Goal: Task Accomplishment & Management: Complete application form

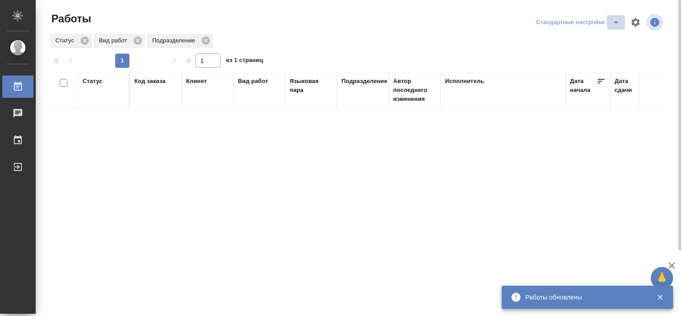
click at [611, 23] on icon "split button" at bounding box center [616, 22] width 11 height 11
click at [588, 36] on li "В работе" at bounding box center [579, 40] width 91 height 14
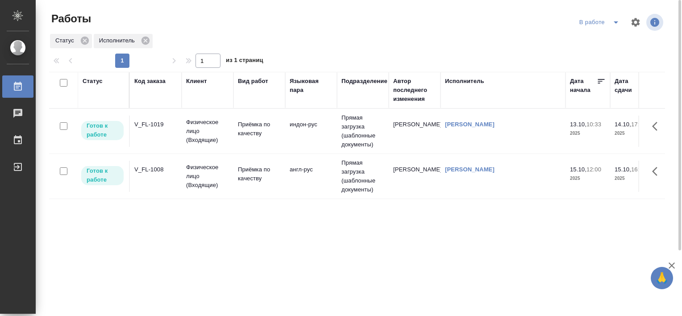
click at [150, 123] on div "V_FL-1019" at bounding box center [155, 124] width 43 height 9
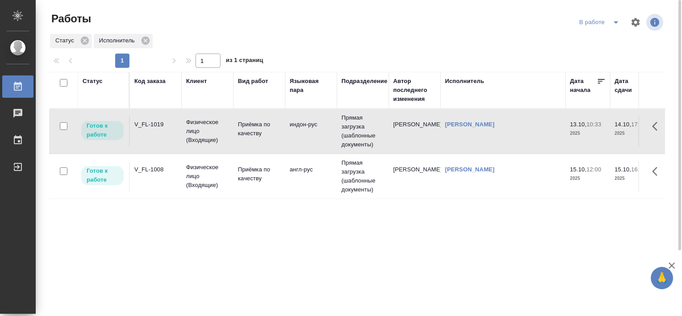
click at [150, 123] on div "V_FL-1019" at bounding box center [155, 124] width 43 height 9
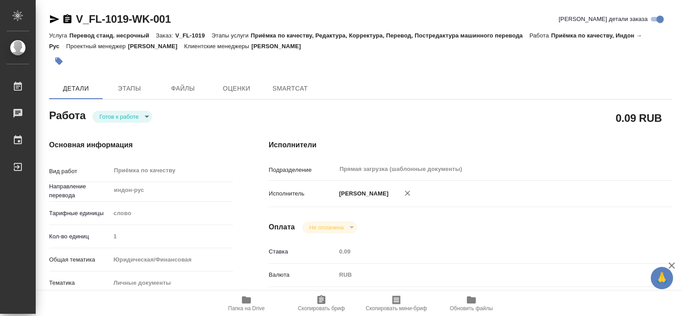
type textarea "x"
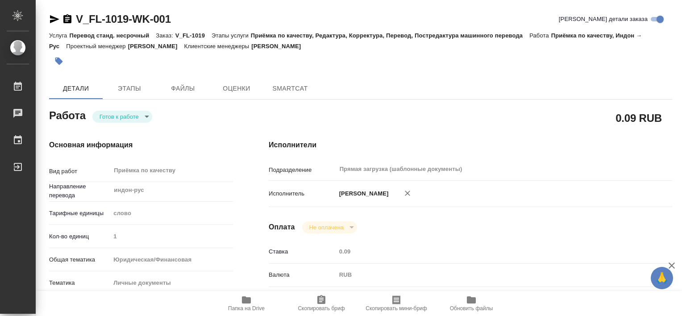
type textarea "x"
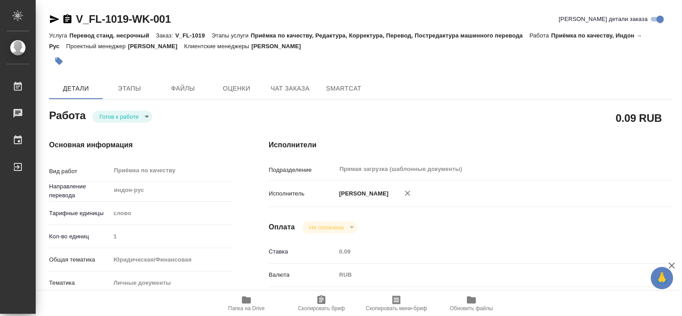
type textarea "x"
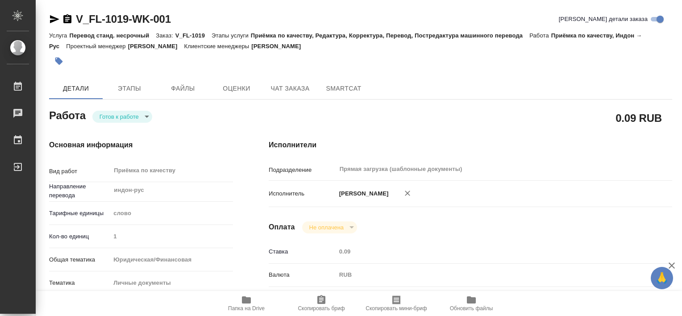
type textarea "x"
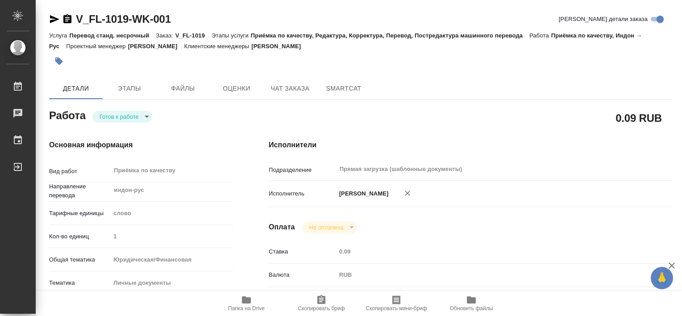
type textarea "x"
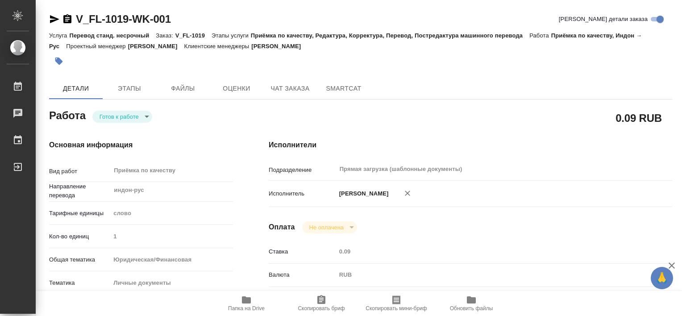
type textarea "x"
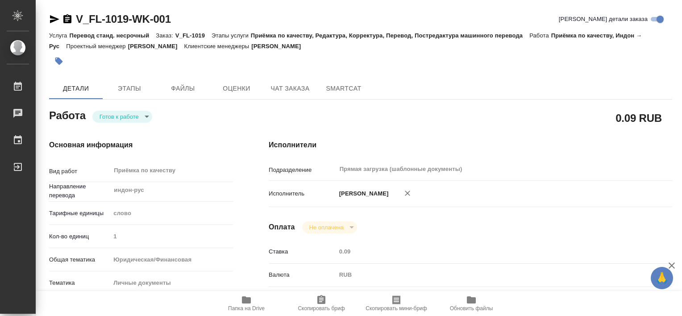
type textarea "x"
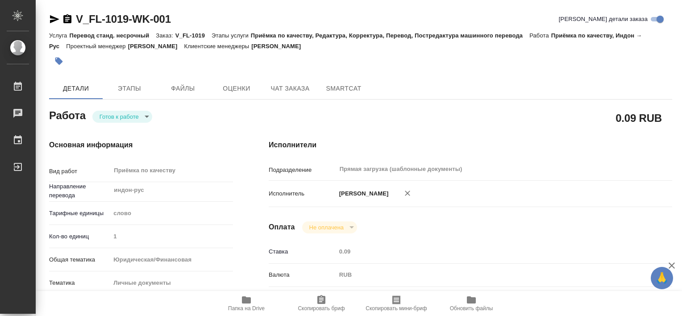
click at [245, 296] on icon "button" at bounding box center [246, 300] width 11 height 11
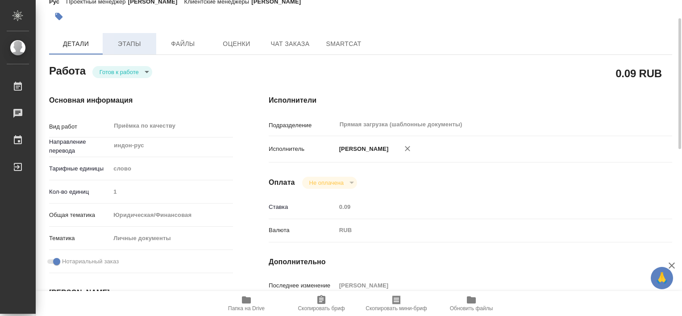
click at [123, 36] on button "Этапы" at bounding box center [130, 43] width 54 height 21
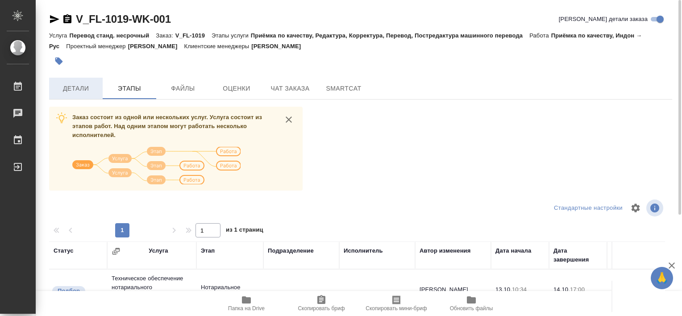
click at [83, 85] on span "Детали" at bounding box center [75, 88] width 43 height 11
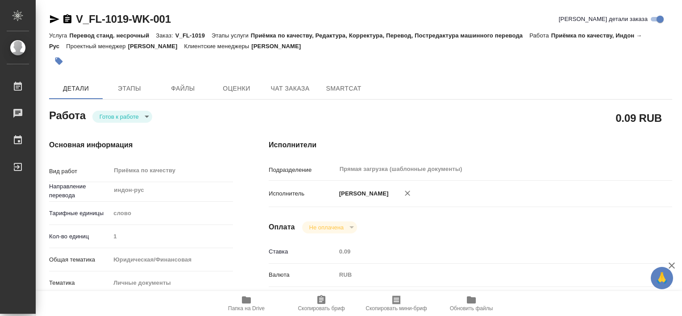
type textarea "x"
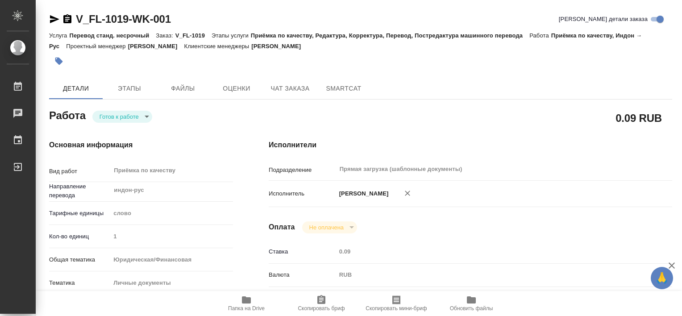
type textarea "x"
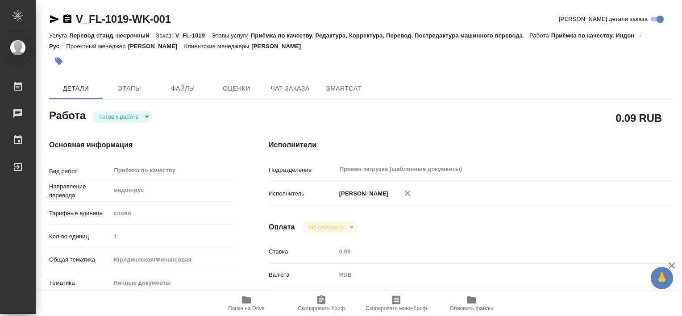
type textarea "x"
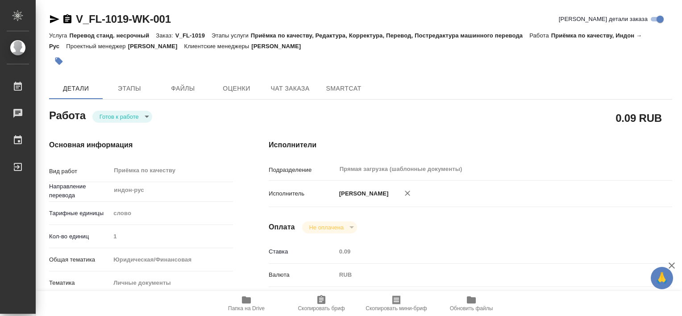
type textarea "x"
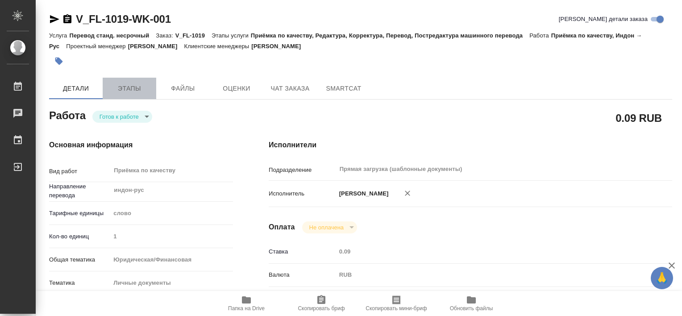
click at [128, 88] on span "Этапы" at bounding box center [129, 88] width 43 height 11
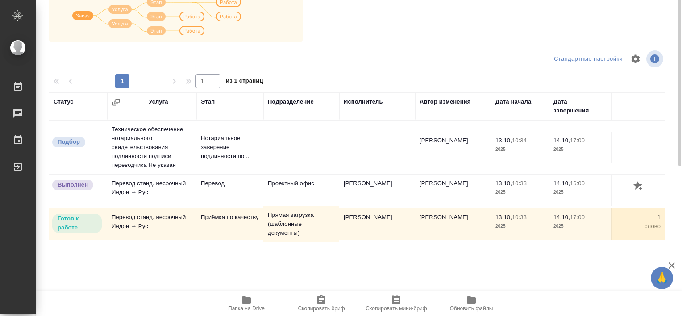
scroll to position [60, 0]
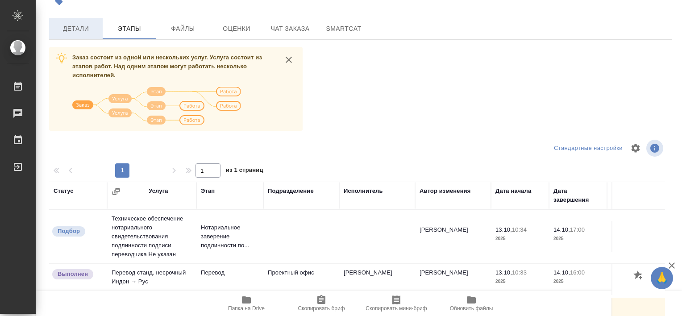
click at [79, 25] on span "Детали" at bounding box center [75, 28] width 43 height 11
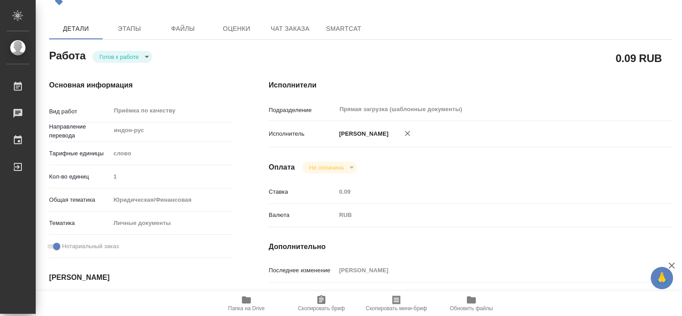
type textarea "x"
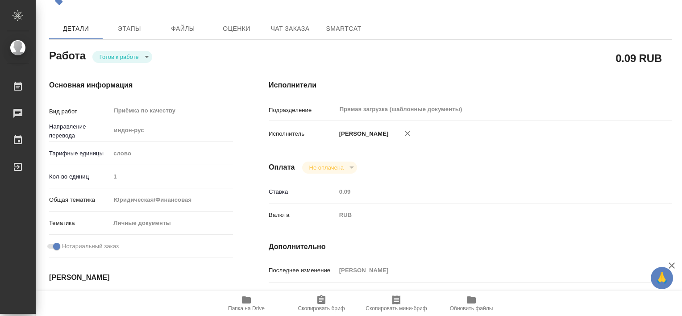
type textarea "x"
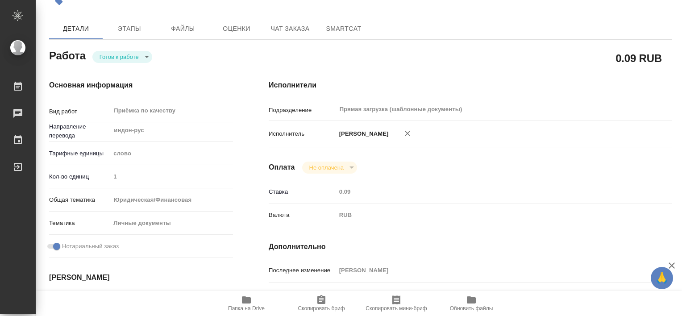
type textarea "x"
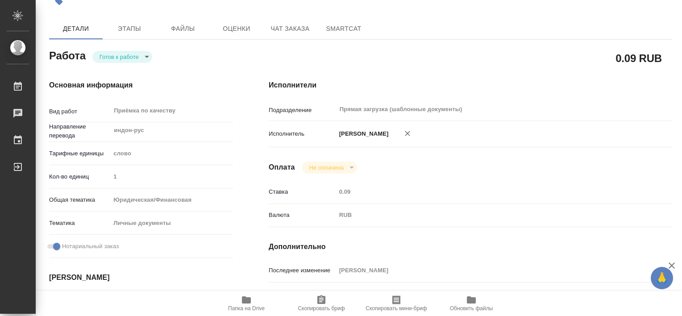
type textarea "x"
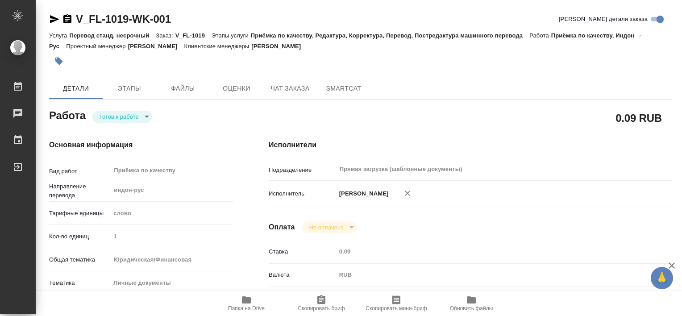
type textarea "x"
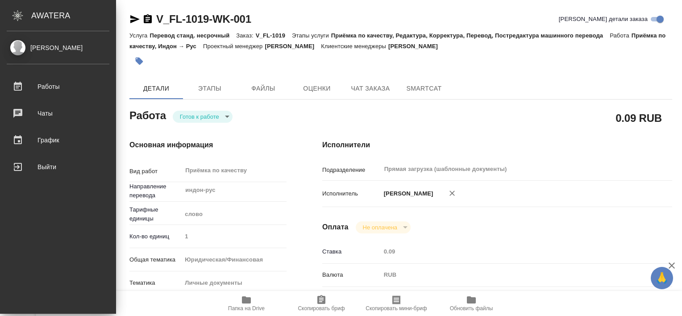
type textarea "x"
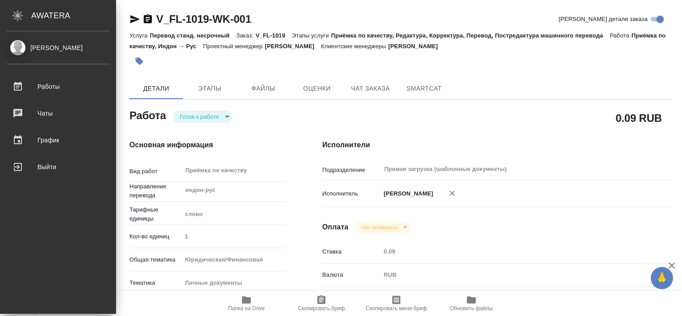
type textarea "x"
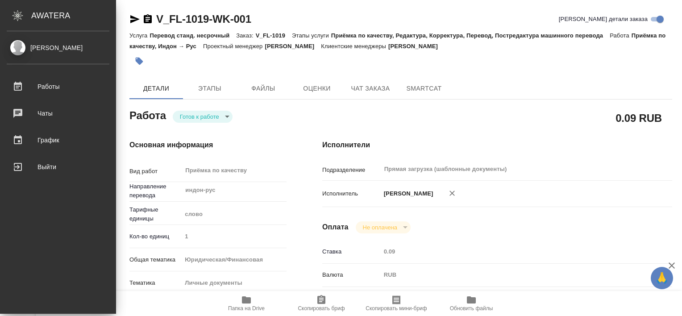
type textarea "x"
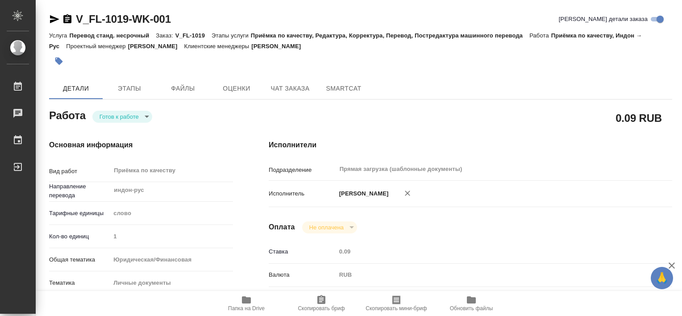
click at [55, 57] on icon "button" at bounding box center [58, 61] width 9 height 9
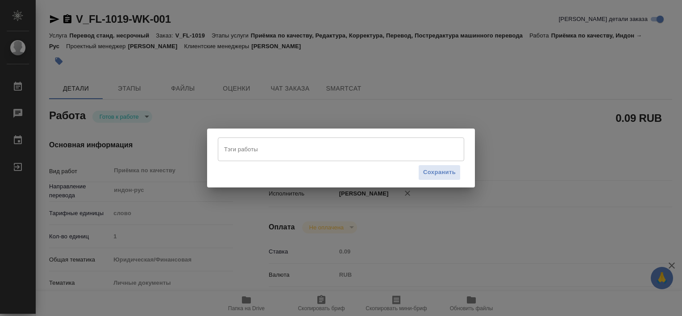
click at [243, 152] on input "Тэги работы" at bounding box center [332, 149] width 221 height 15
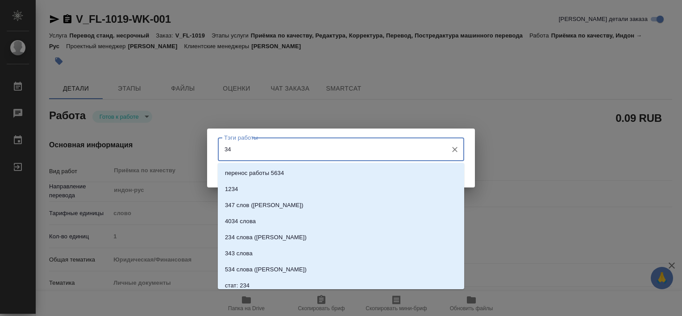
type input "343"
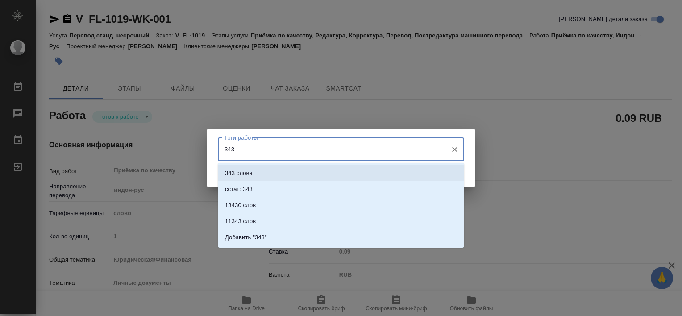
click at [248, 172] on p "343 слова" at bounding box center [239, 173] width 28 height 9
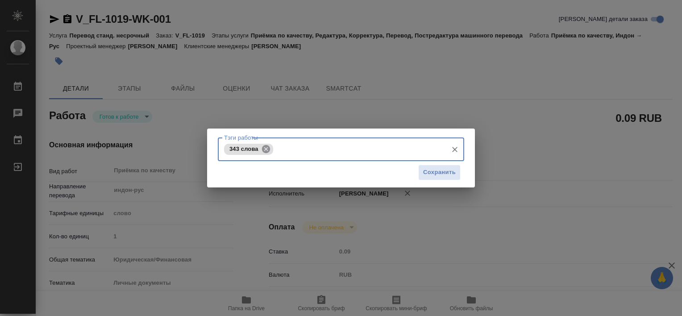
click at [265, 150] on icon at bounding box center [266, 149] width 8 height 8
click at [254, 150] on input "Тэги работы" at bounding box center [332, 149] width 221 height 15
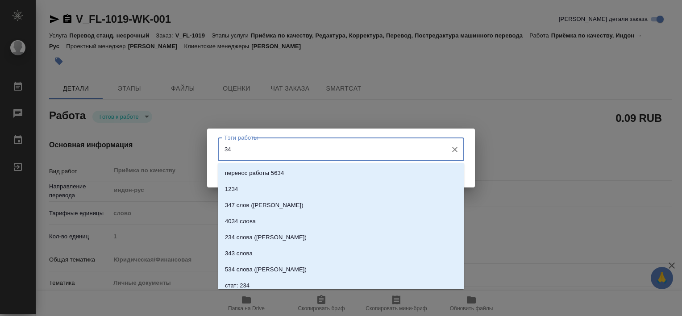
type input "343"
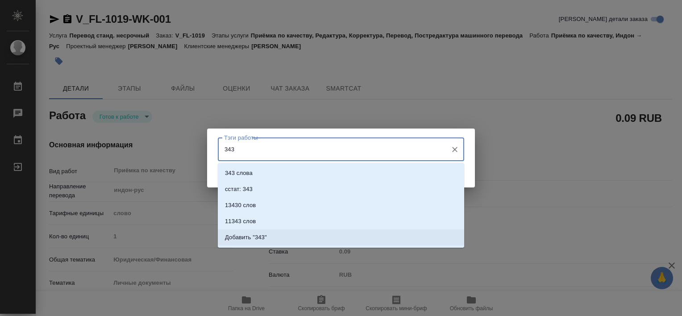
click at [263, 233] on p "Добавить "343"" at bounding box center [246, 237] width 42 height 9
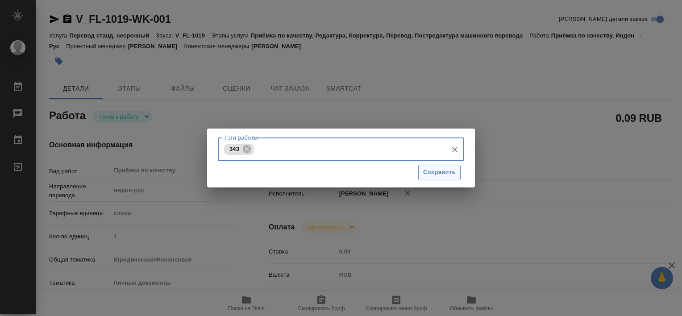
click at [426, 172] on span "Сохранить" at bounding box center [439, 172] width 33 height 10
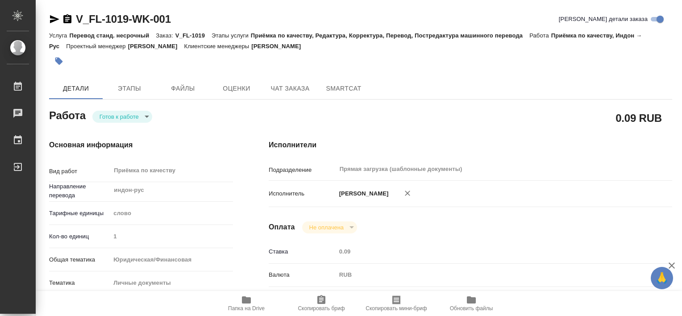
type input "readyForWork"
type textarea "Приёмка по качеству"
type textarea "x"
type input "индон-рус"
type input "5a8b1489cc6b4906c91bfd90"
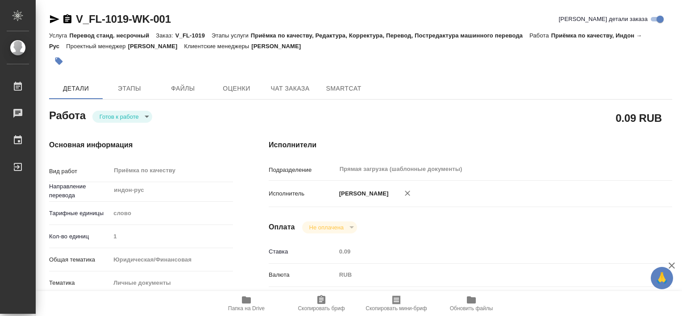
type input "1"
type input "yr-fn"
type input "5a8b8b956a9677013d343cfe"
checkbox input "true"
type input "13.10.2025 10:33"
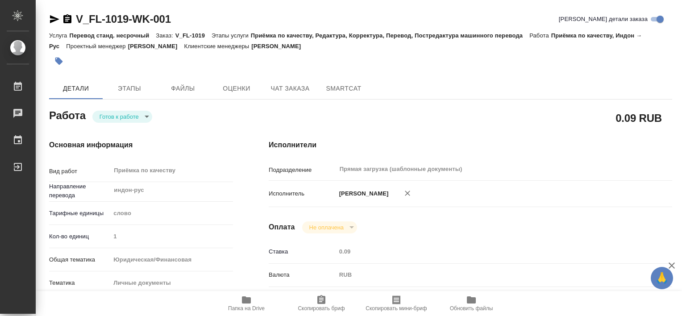
type input "14.10.2025 17:00"
type input "Прямая загрузка (шаблонные документы)"
type input "notPayed"
type input "0.09"
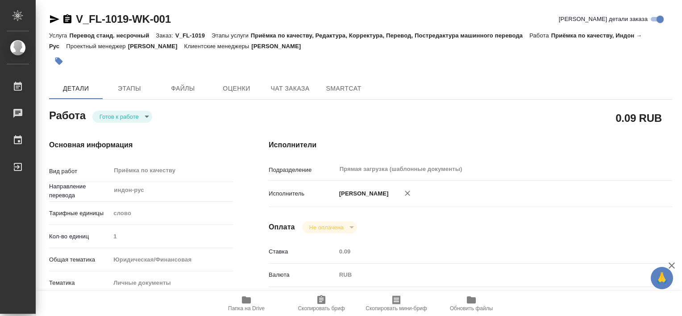
type input "RUB"
type input "Третьякова Валерия"
type textarea "x"
type textarea "/Clients/FL_V/Orders/V_FL-1019/Corrected/V_FL-1019-WK-001"
type textarea "x"
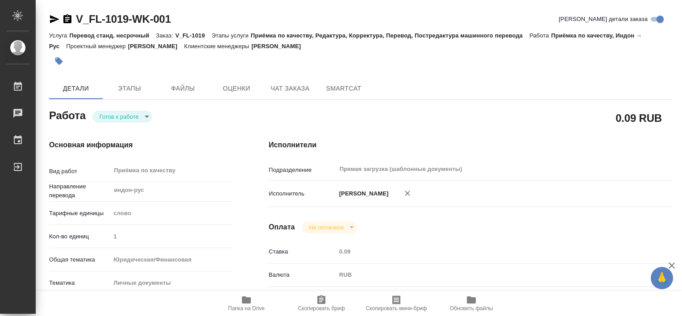
type input "V_FL-1019"
type input "Перевод станд. несрочный"
type input "Приёмка по качеству, Редактура, Корректура, Перевод, Постредактура машинного пе…"
type input "Богомолова Анастасия"
type input "/Clients/FL_V/Orders/V_FL-1019"
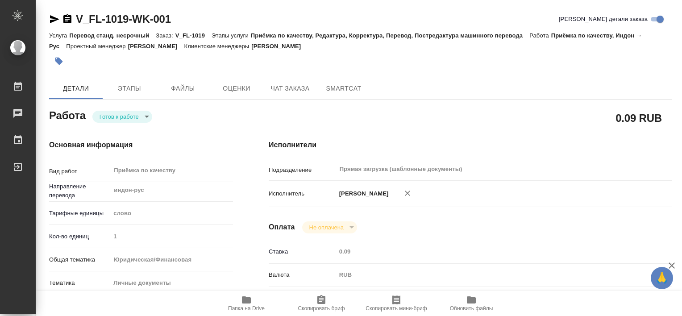
type textarea "Ева Видясари"
type textarea "x"
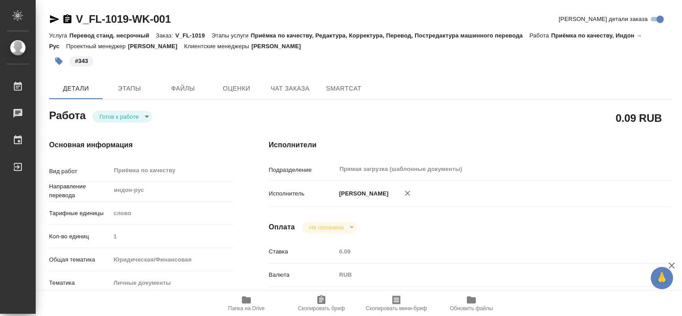
type textarea "x"
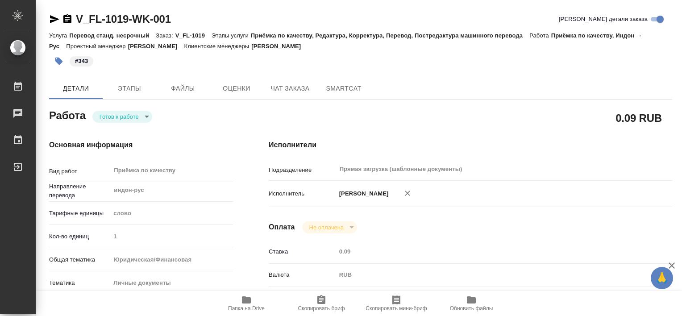
type textarea "x"
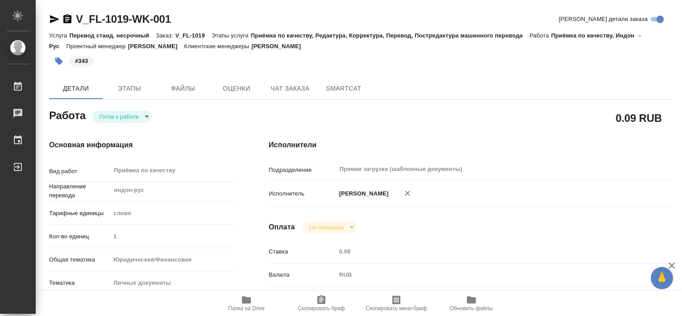
type textarea "x"
click at [135, 118] on body "🙏 .cls-1 fill:#fff; AWATERA Tretyakova Valeriya Работы 0 Чаты График Выйти V_FL…" at bounding box center [341, 158] width 682 height 316
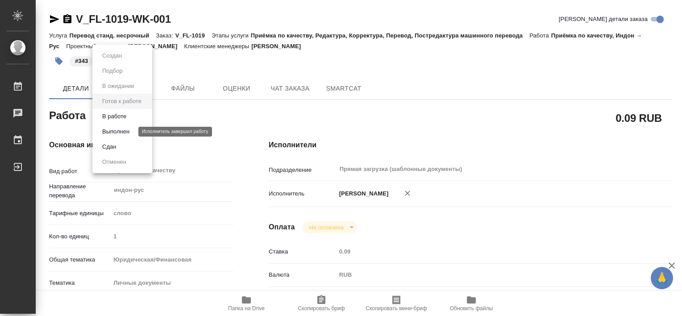
click at [130, 127] on button "Выполнен" at bounding box center [116, 132] width 33 height 10
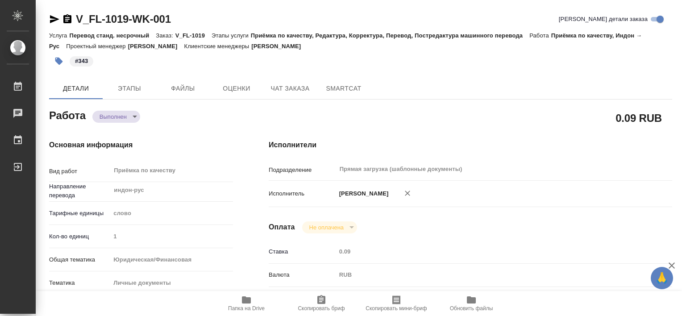
type textarea "x"
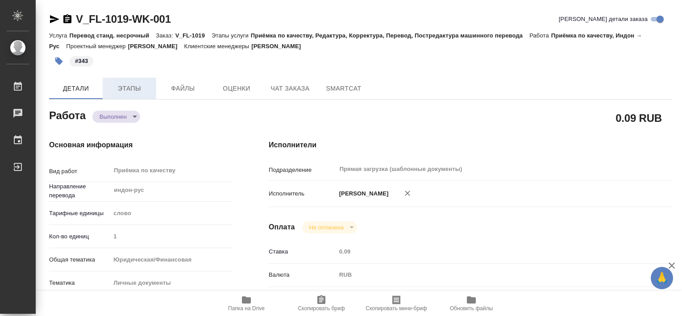
type textarea "x"
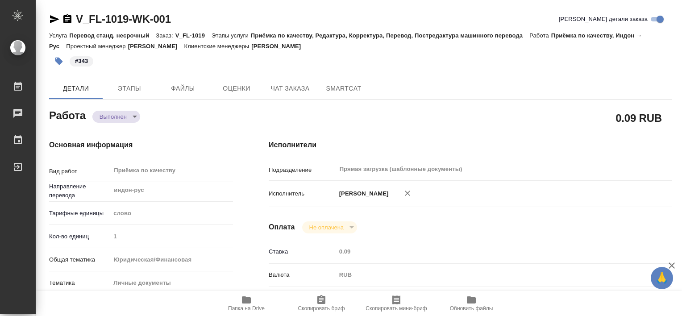
type textarea "x"
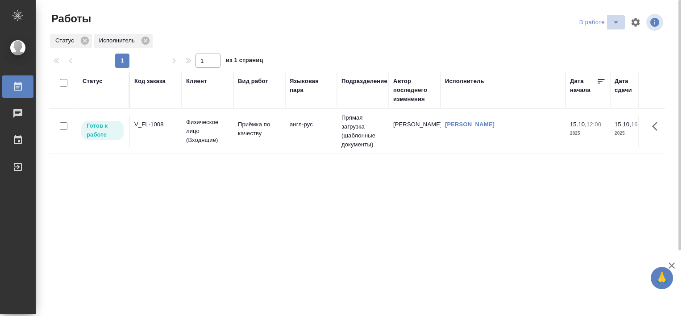
click at [613, 24] on icon "split button" at bounding box center [616, 22] width 11 height 11
click at [593, 41] on li "Стандартные настройки" at bounding box center [601, 40] width 86 height 14
